Goal: Task Accomplishment & Management: Complete application form

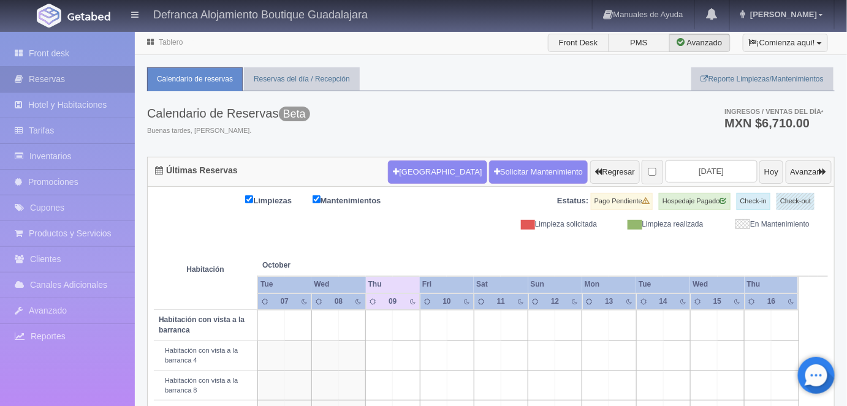
click at [170, 41] on link "Tablero" at bounding box center [171, 42] width 24 height 9
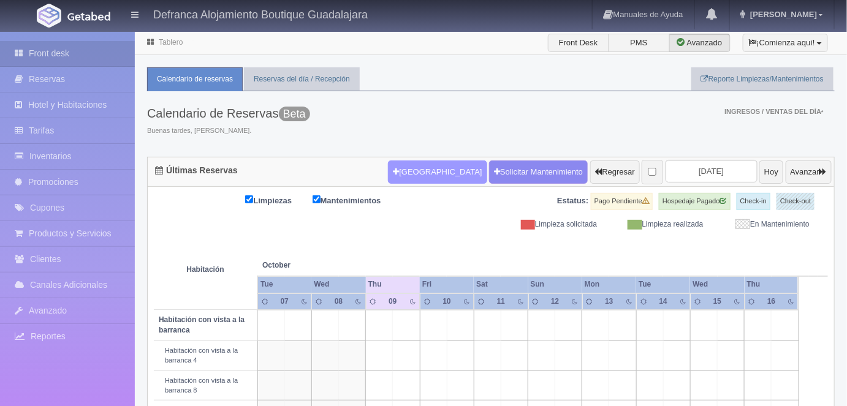
click at [412, 173] on button "[GEOGRAPHIC_DATA]" at bounding box center [437, 172] width 99 height 23
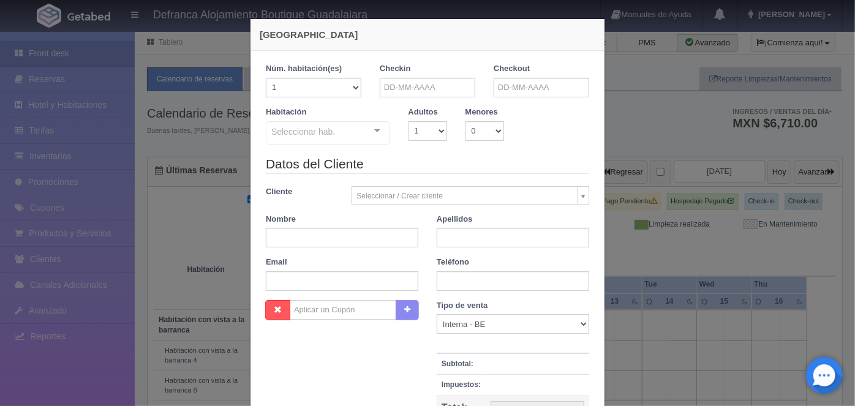
checkbox input "false"
click at [398, 88] on input "text" at bounding box center [428, 88] width 96 height 20
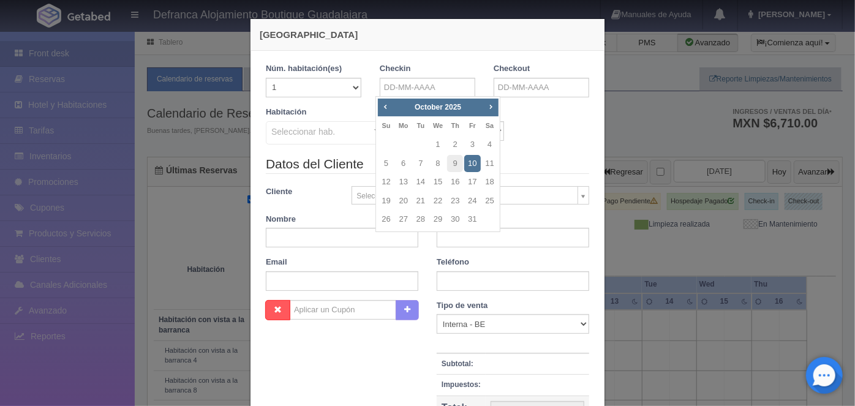
click at [489, 108] on span "Next" at bounding box center [491, 107] width 10 height 10
click at [456, 201] on link "20" at bounding box center [455, 201] width 16 height 18
type input "[DATE]"
checkbox input "false"
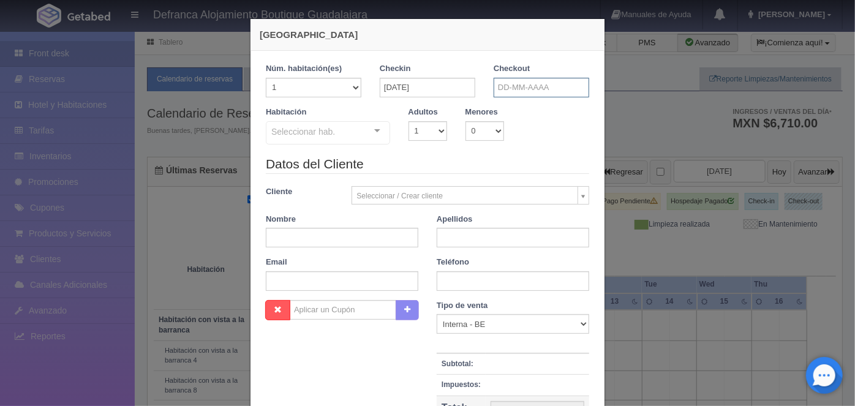
click at [504, 83] on input "text" at bounding box center [542, 88] width 96 height 20
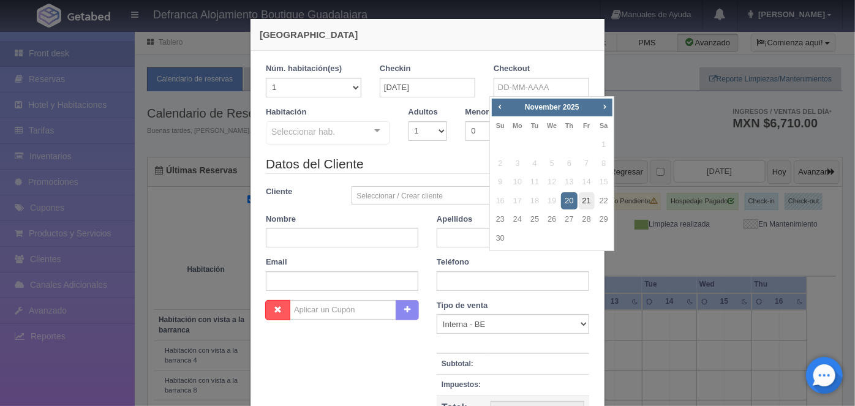
click at [585, 196] on link "21" at bounding box center [587, 201] width 16 height 18
type input "[DATE]"
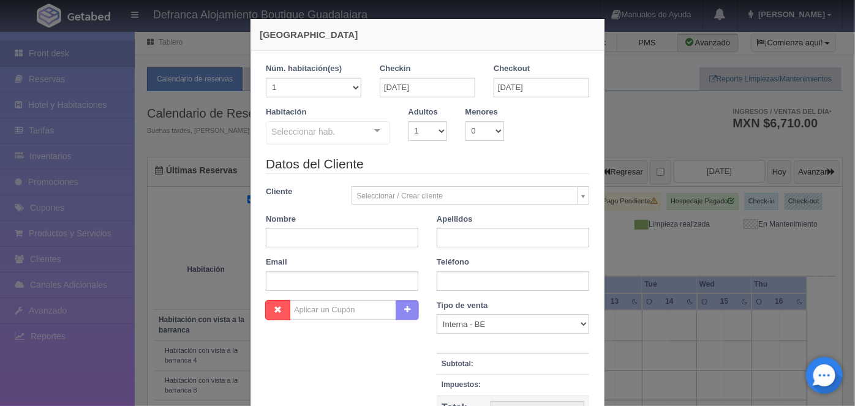
checkbox input "false"
click at [434, 129] on select "1 2 3 4 5 6 7 8 9 10" at bounding box center [428, 131] width 39 height 20
select select "2"
click at [409, 121] on select "1 2 3 4 5 6 7 8 9 10" at bounding box center [428, 131] width 39 height 20
click at [373, 131] on div at bounding box center [377, 131] width 25 height 18
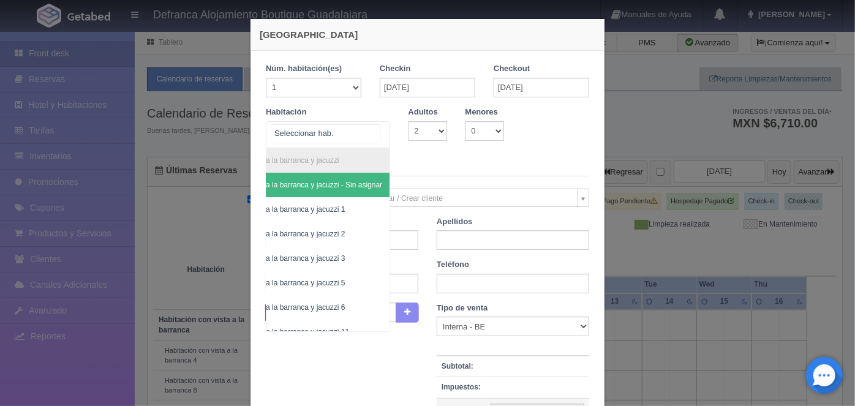
scroll to position [0, 70]
click at [317, 260] on span "Habitación vista a la barranca y jacuzzi 3" at bounding box center [278, 258] width 133 height 9
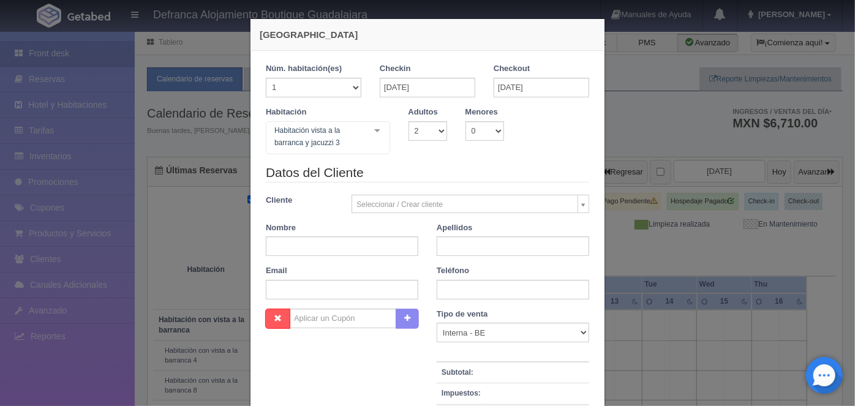
checkbox input "false"
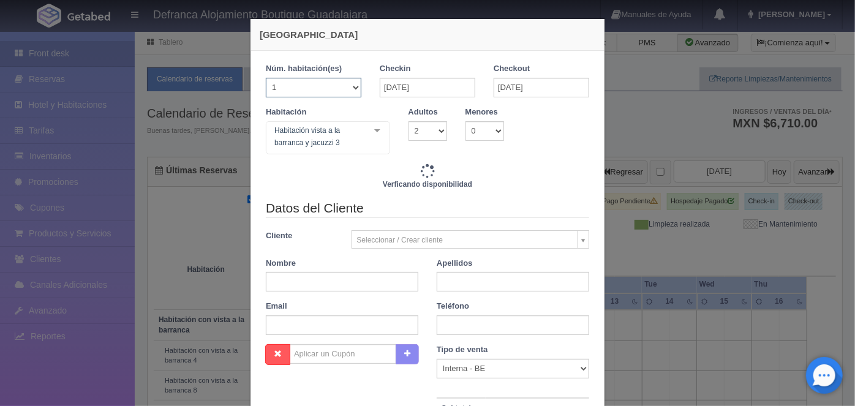
click at [350, 86] on select "1 2 3 4 5 6 7 8 9 10 11 12 13 14 15 16 17 18 19 20" at bounding box center [314, 88] width 96 height 20
type input "8395.00"
checkbox input "false"
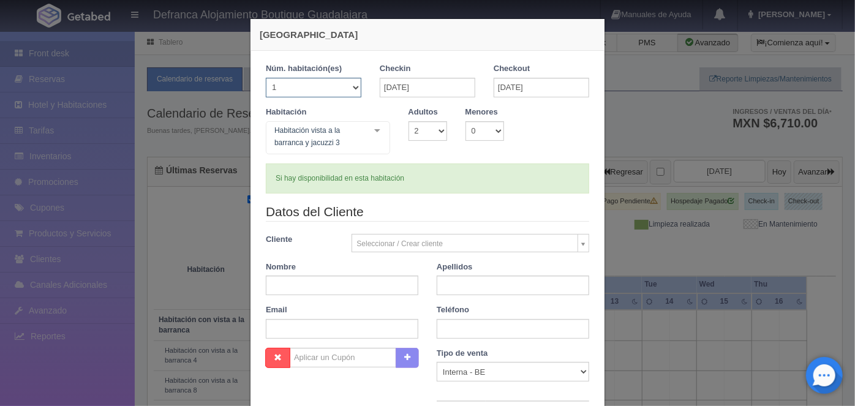
click at [266, 78] on select "1 2 3 4 5 6 7 8 9 10 11 12 13 14 15 16 17 18 19 20" at bounding box center [314, 88] width 96 height 20
click at [275, 280] on input "text" at bounding box center [342, 286] width 153 height 20
type input "LIZETH"
click at [455, 283] on input "text" at bounding box center [513, 286] width 153 height 20
type input "[PERSON_NAME]"
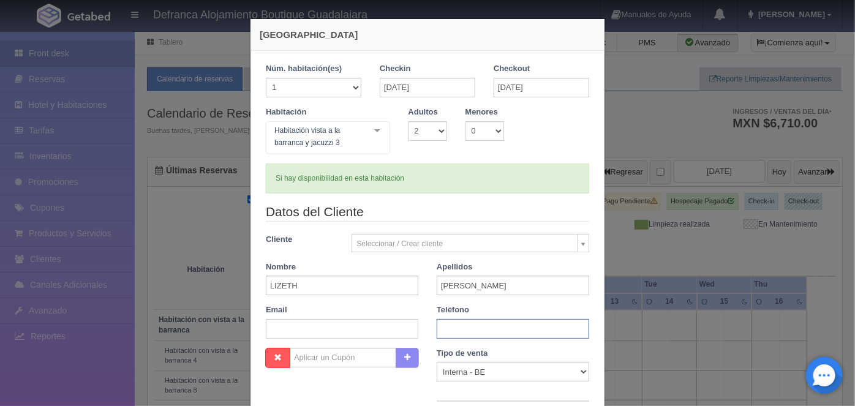
click at [444, 330] on input "text" at bounding box center [513, 329] width 153 height 20
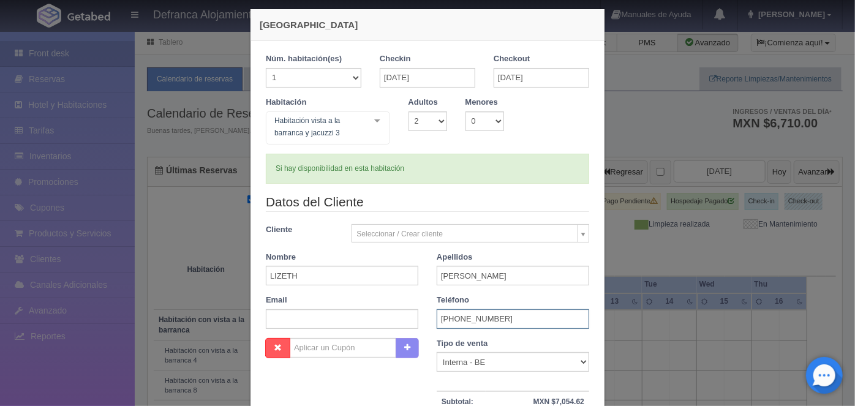
scroll to position [0, 0]
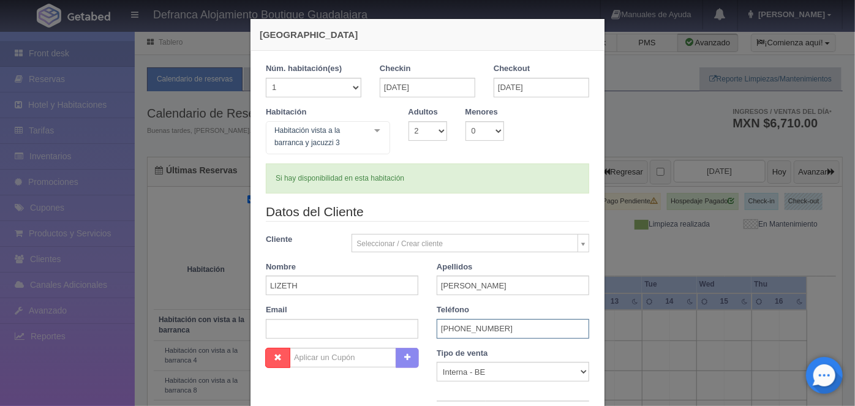
type input "[PHONE_NUMBER]"
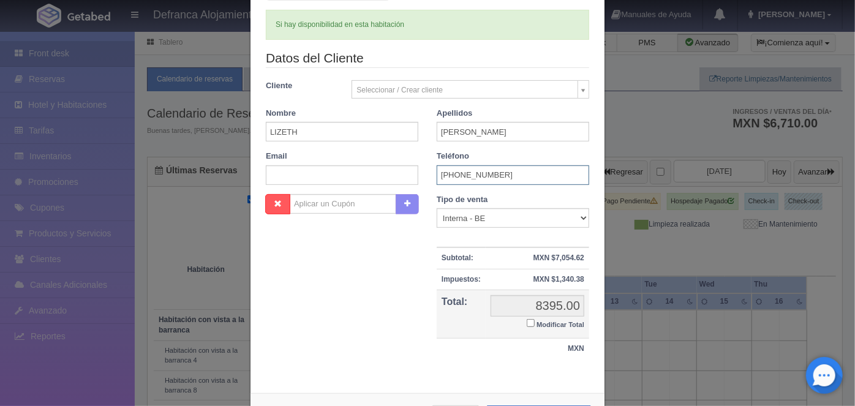
scroll to position [156, 0]
click at [530, 319] on input "Modificar Total" at bounding box center [531, 321] width 8 height 8
checkbox input "true"
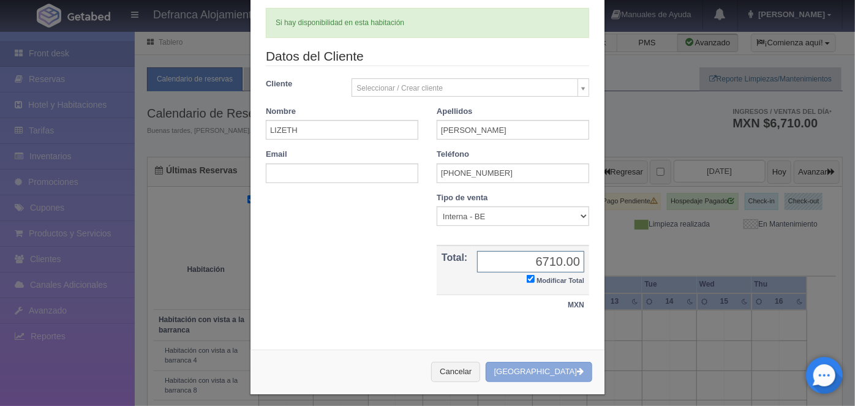
type input "6710.00"
click at [543, 368] on button "[GEOGRAPHIC_DATA]" at bounding box center [539, 372] width 107 height 20
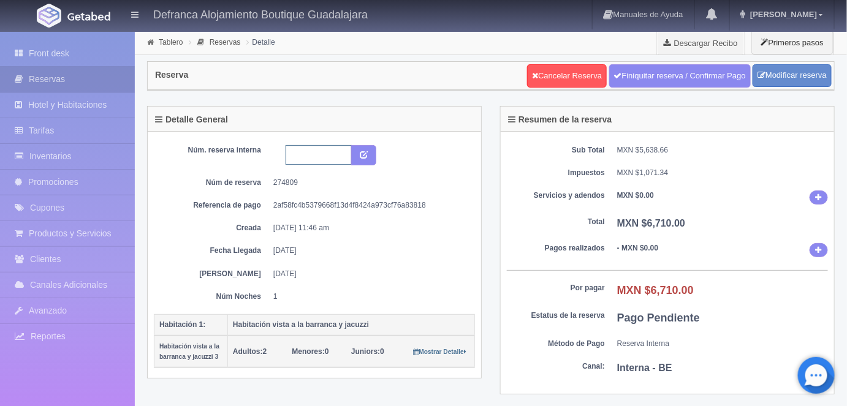
click at [297, 154] on input "text" at bounding box center [319, 155] width 66 height 20
type input "HVBJ3 201125 211125"
click at [368, 153] on icon "submit" at bounding box center [364, 154] width 8 height 8
